Goal: Task Accomplishment & Management: Use online tool/utility

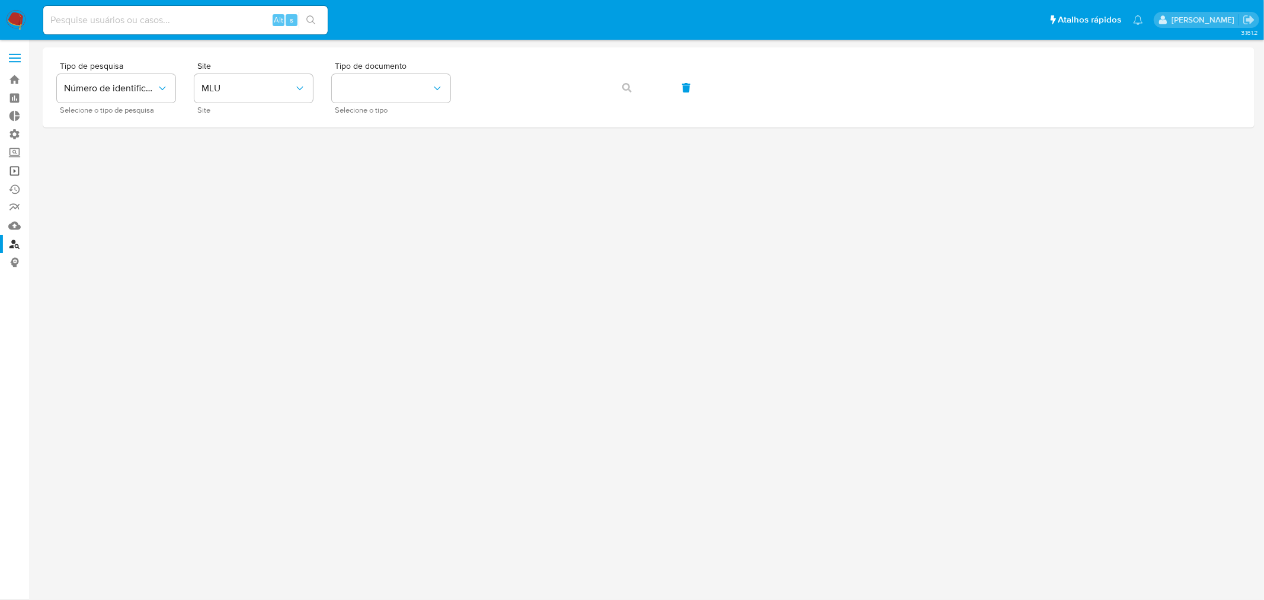
click at [15, 174] on link "Operações em massa" at bounding box center [70, 171] width 141 height 18
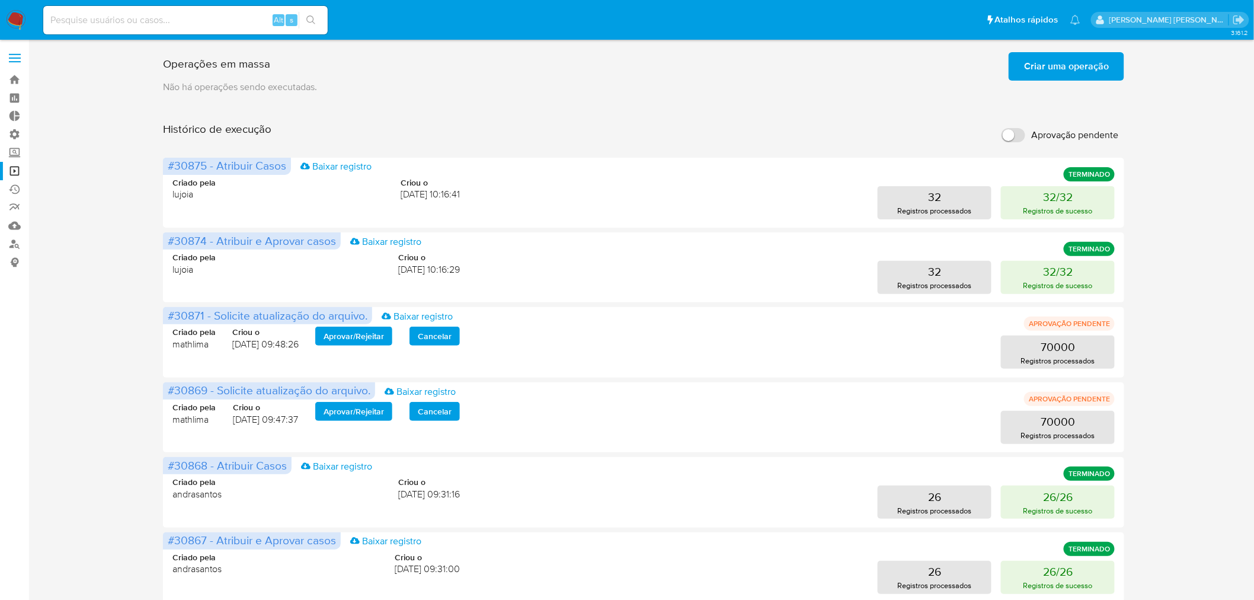
click at [1020, 128] on input "Aprovação pendente" at bounding box center [1014, 135] width 24 height 14
checkbox input "true"
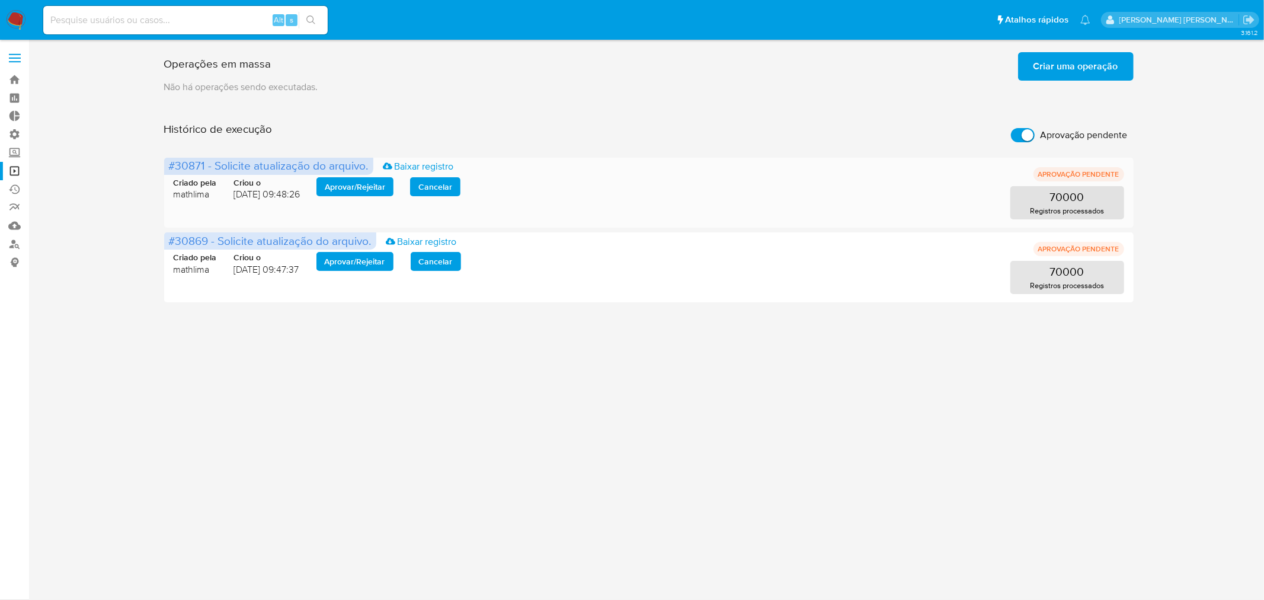
click at [346, 185] on span "Aprovar / Rejeitar" at bounding box center [355, 186] width 60 height 17
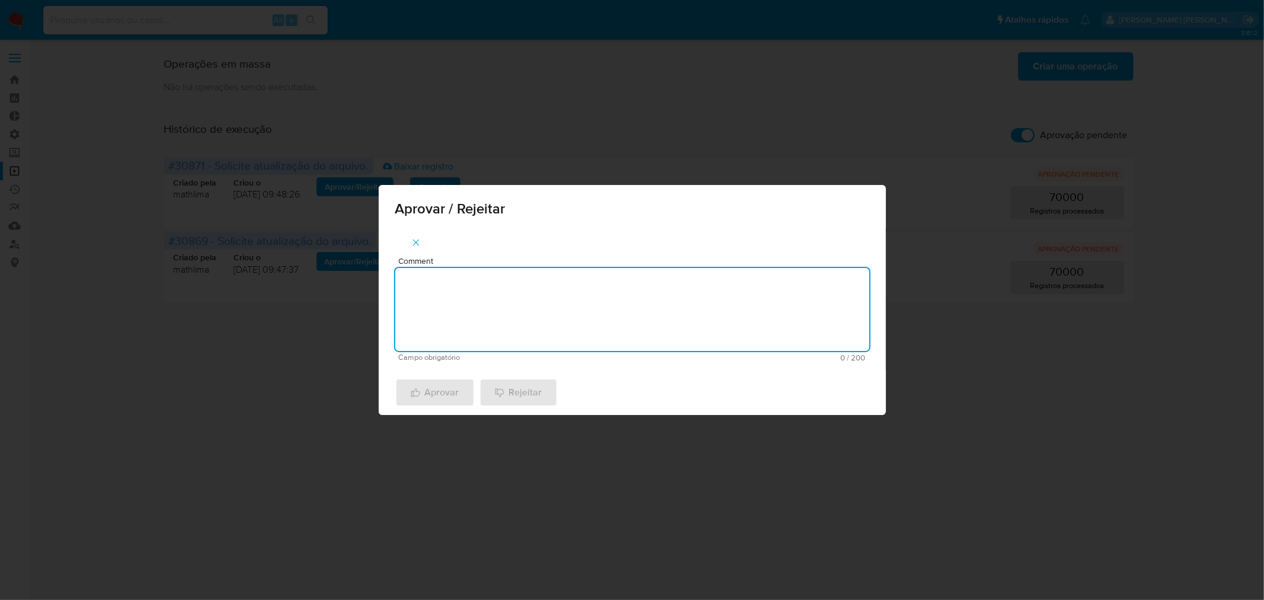
click at [609, 310] on textarea "Comment" at bounding box center [632, 309] width 474 height 83
click at [609, 310] on textarea "atualização cadastral 2025" at bounding box center [632, 309] width 474 height 83
type textarea "atualização cadastral 2025"
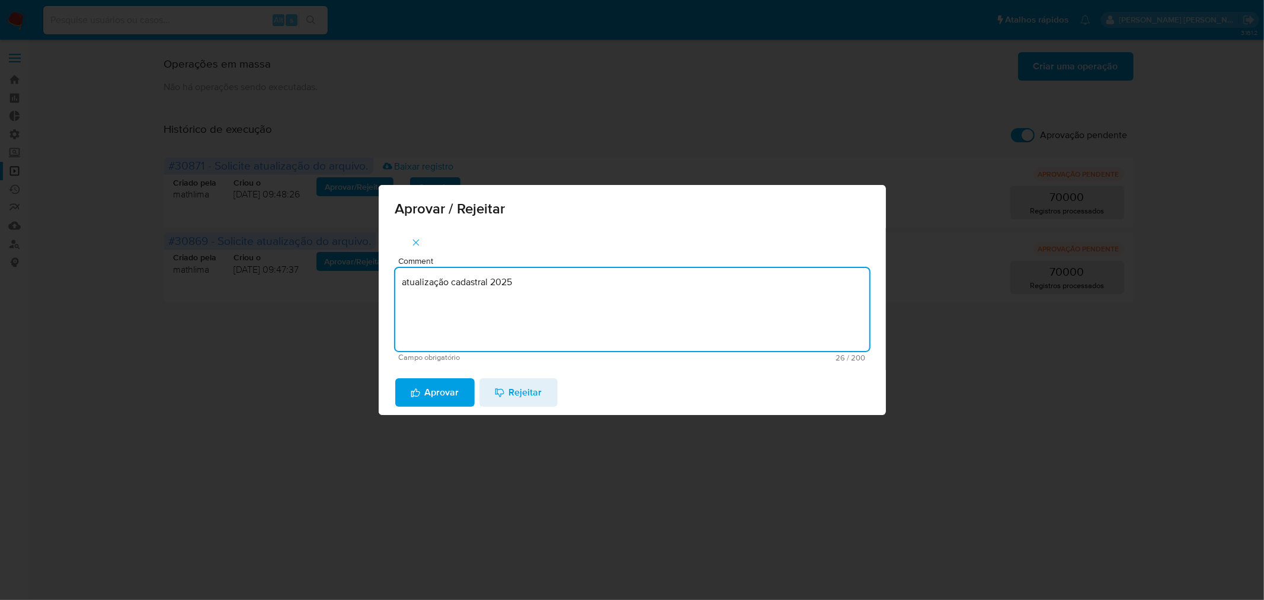
click at [437, 395] on span "Aprovar" at bounding box center [435, 392] width 49 height 26
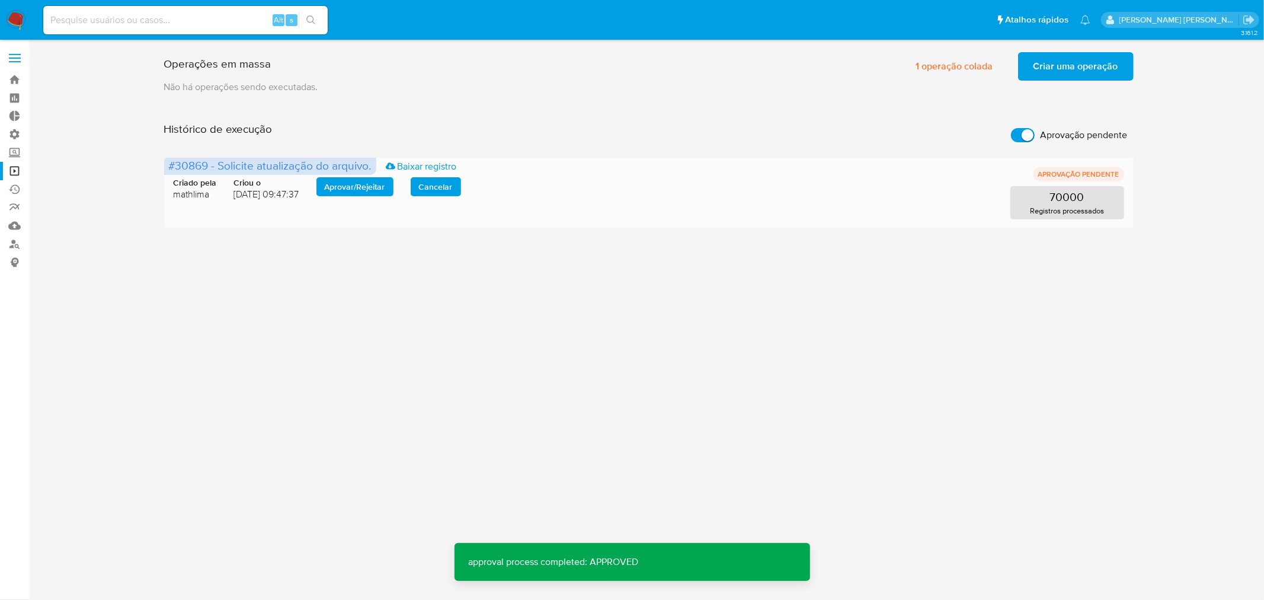
click at [362, 188] on span "Aprovar / Rejeitar" at bounding box center [355, 186] width 60 height 17
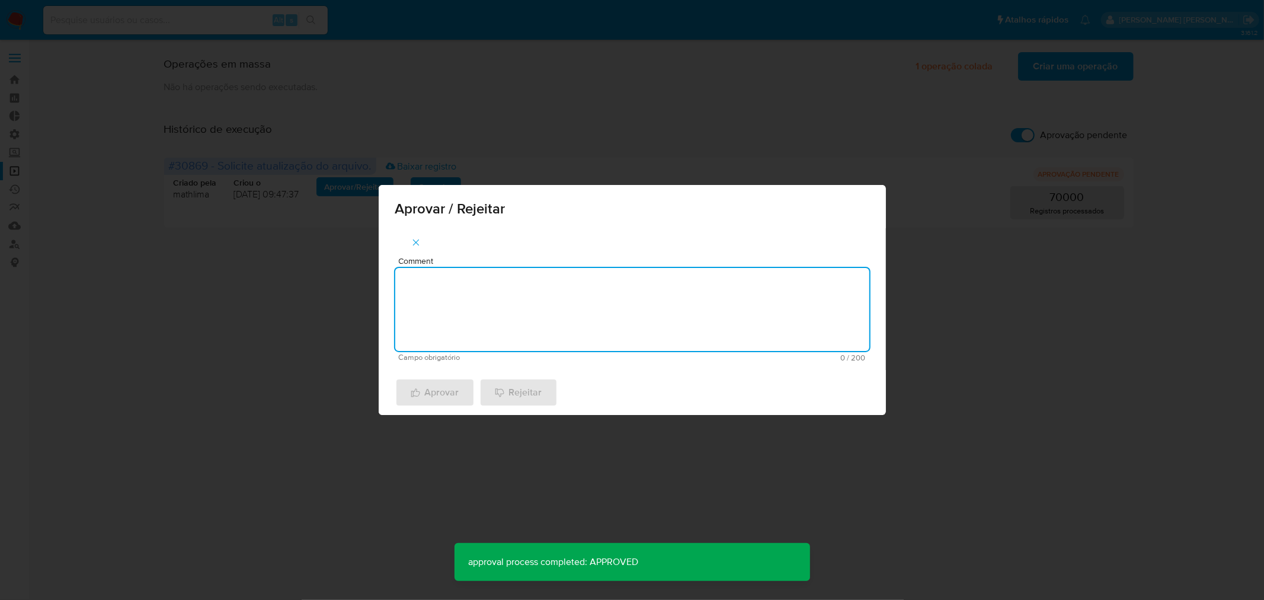
click at [486, 292] on textarea "Comment" at bounding box center [632, 309] width 474 height 83
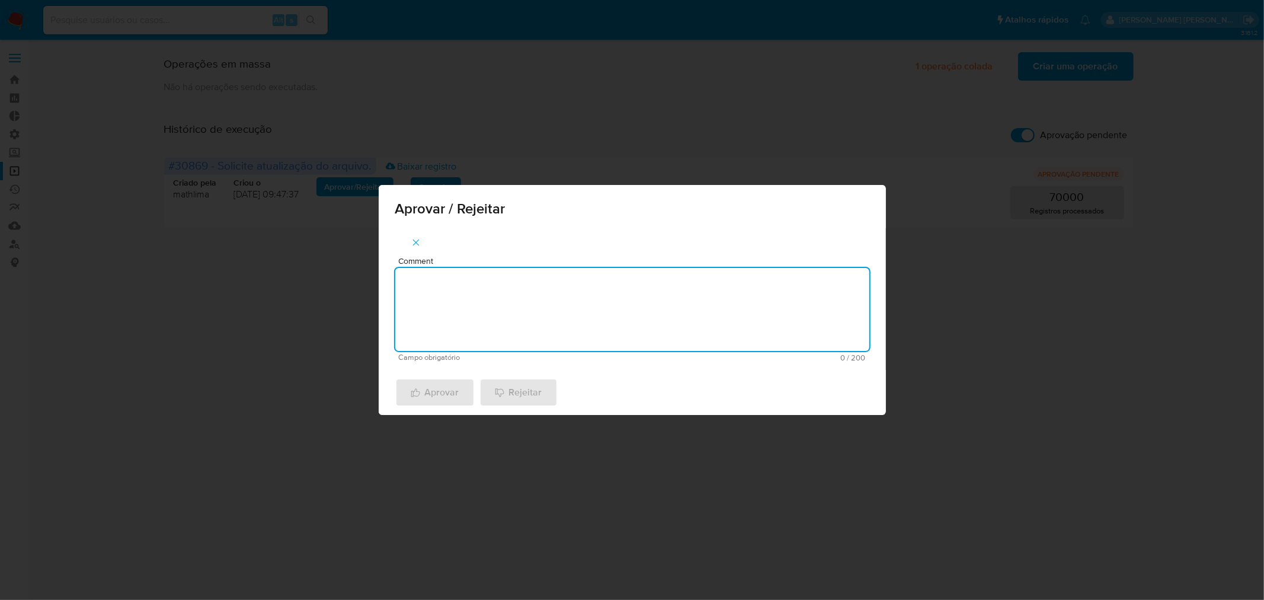
paste textarea "atualização cadastral 2025"
type textarea "atualização cadastral 2025"
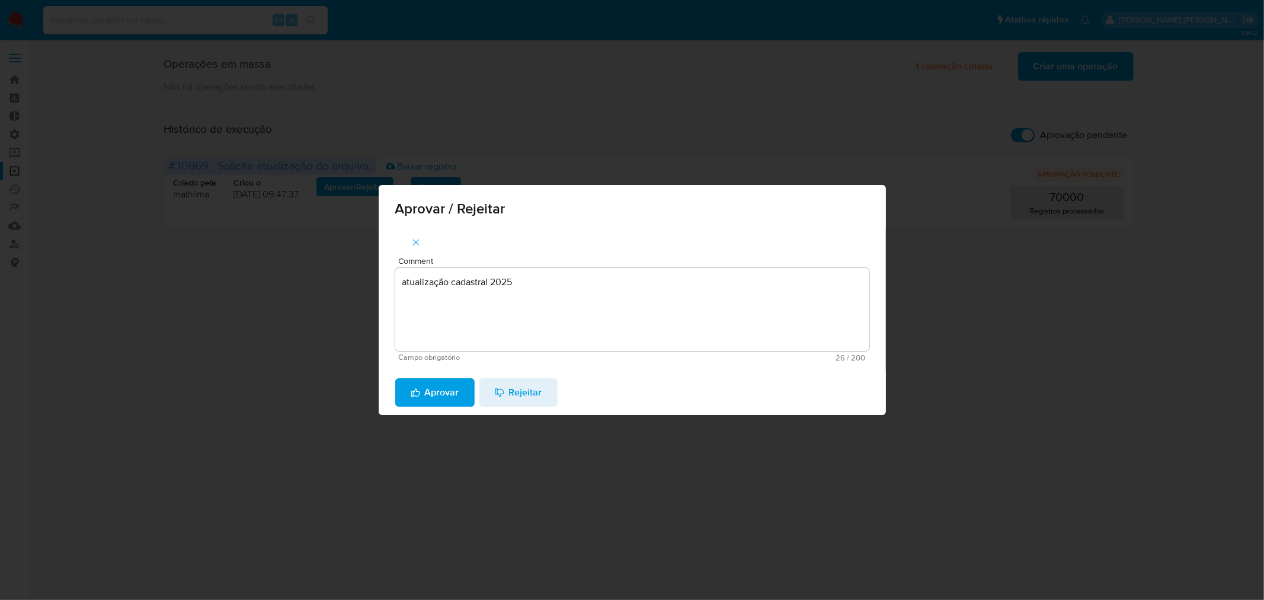
click at [429, 384] on span "Aprovar" at bounding box center [435, 392] width 49 height 26
